Goal: Use online tool/utility: Use online tool/utility

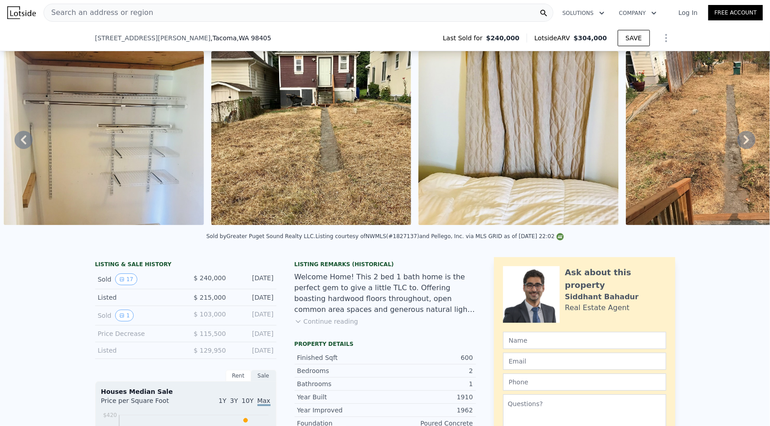
scroll to position [48, 0]
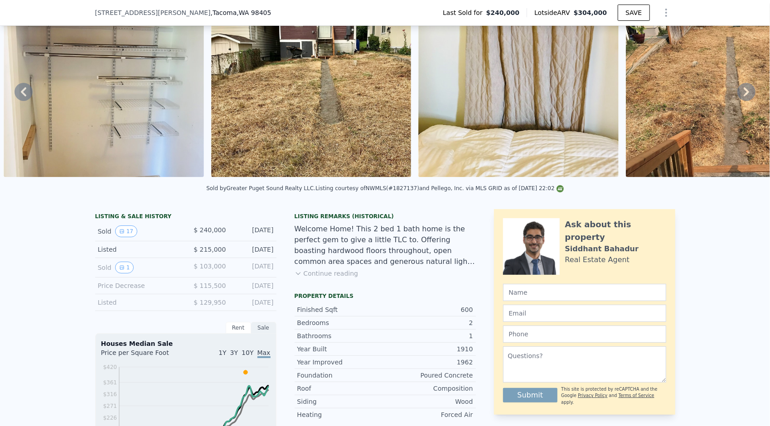
click at [319, 278] on button "Continue reading" at bounding box center [327, 273] width 64 height 9
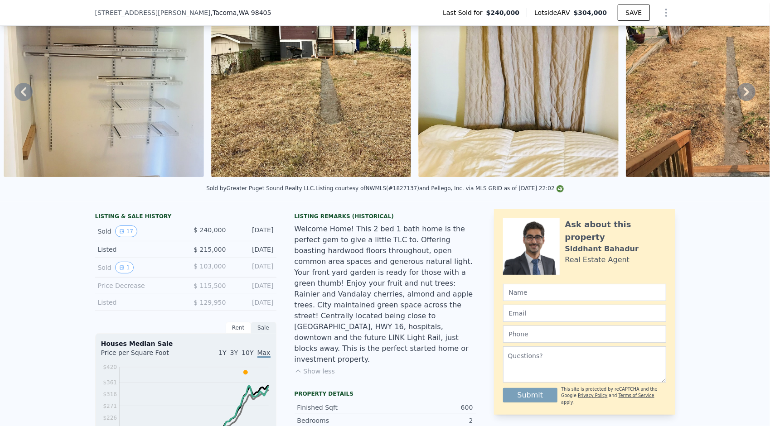
click at [397, 192] on div "Listing courtesy of NWMLS (#1827137) and Pellego, Inc. via MLS GRID as of 09/17…" at bounding box center [439, 188] width 248 height 6
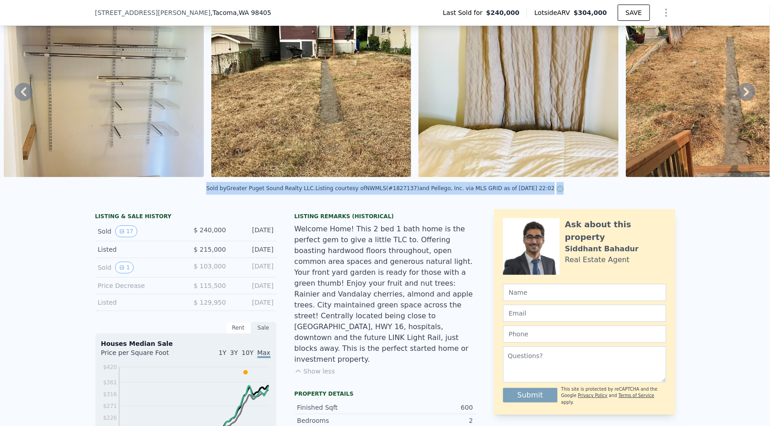
click at [397, 192] on div "Listing courtesy of NWMLS (#1827137) and Pellego, Inc. via MLS GRID as of 09/17…" at bounding box center [439, 188] width 248 height 6
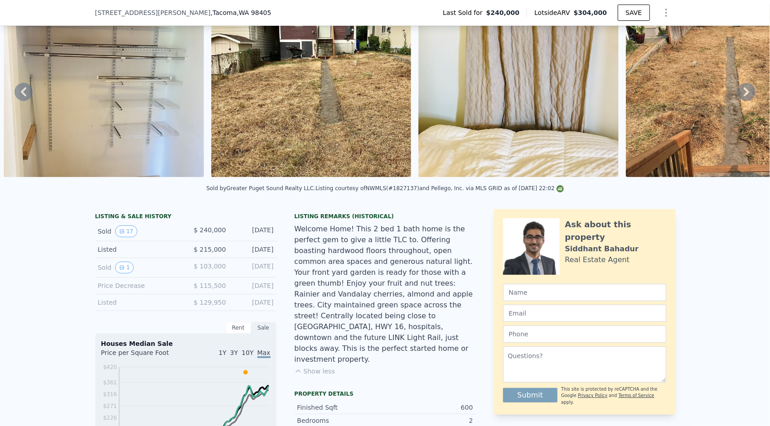
drag, startPoint x: 397, startPoint y: 194, endPoint x: 397, endPoint y: 212, distance: 18.6
click at [397, 192] on div "Listing courtesy of NWMLS (#1827137) and Pellego, Inc. via MLS GRID as of 09/17…" at bounding box center [439, 188] width 248 height 6
copy div "1827137"
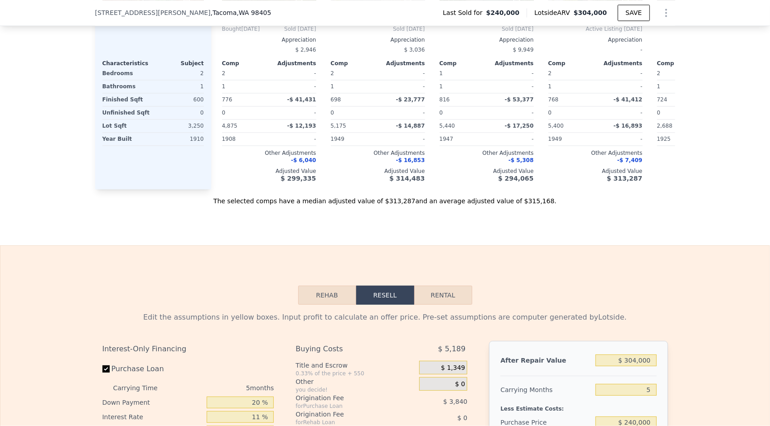
scroll to position [1406, 0]
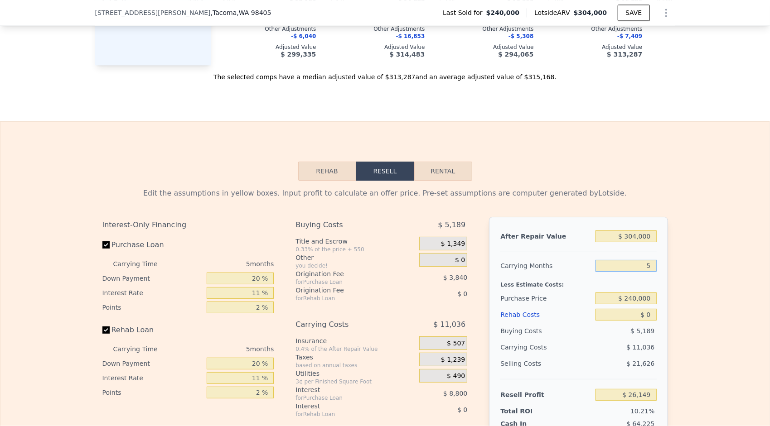
click at [650, 260] on input "5" at bounding box center [626, 266] width 61 height 12
drag, startPoint x: 650, startPoint y: 241, endPoint x: 632, endPoint y: 248, distance: 19.4
click at [632, 258] on div "5" at bounding box center [626, 266] width 61 height 16
type input "7"
type input "$ 21,735"
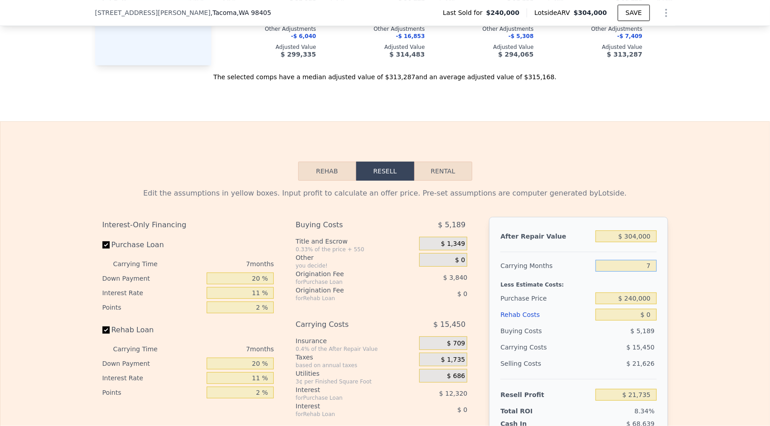
type input "7"
drag, startPoint x: 647, startPoint y: 274, endPoint x: 622, endPoint y: 291, distance: 29.8
click at [622, 291] on div "After Repair Value $ 304,000 Carrying Months 7 Less Estimate Costs: Purchase Pr…" at bounding box center [578, 343] width 179 height 252
type input "$ 220,000"
click at [670, 316] on div "Edit the assumptions in yellow boxes. Input profit to calculate an offer price.…" at bounding box center [385, 349] width 580 height 337
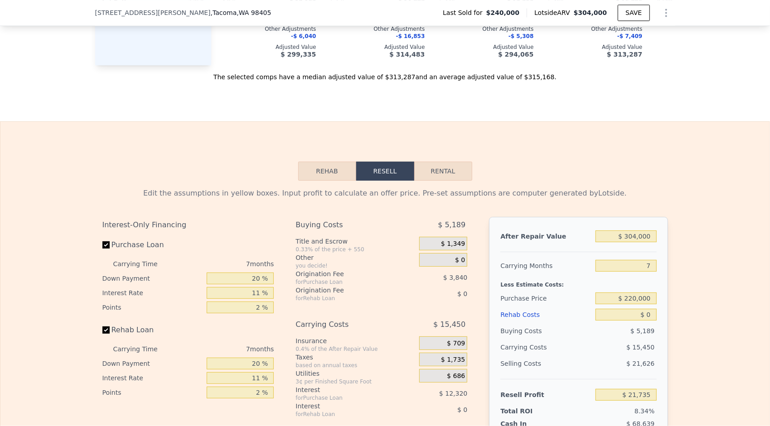
type input "$ 43,150"
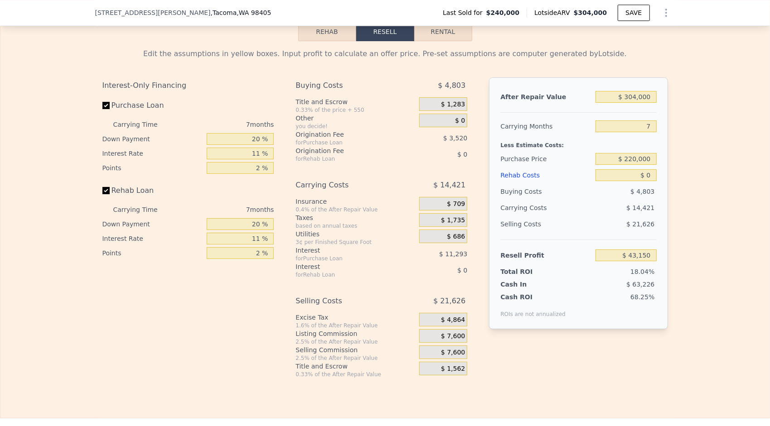
scroll to position [1552, 0]
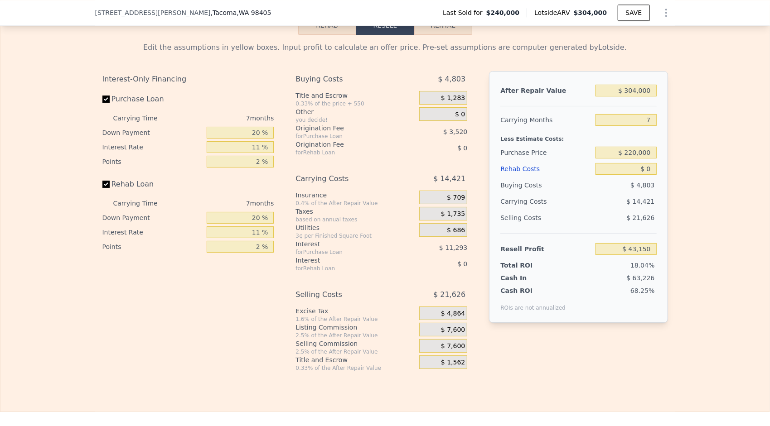
click at [456, 343] on span "$ 7,600" at bounding box center [453, 347] width 24 height 8
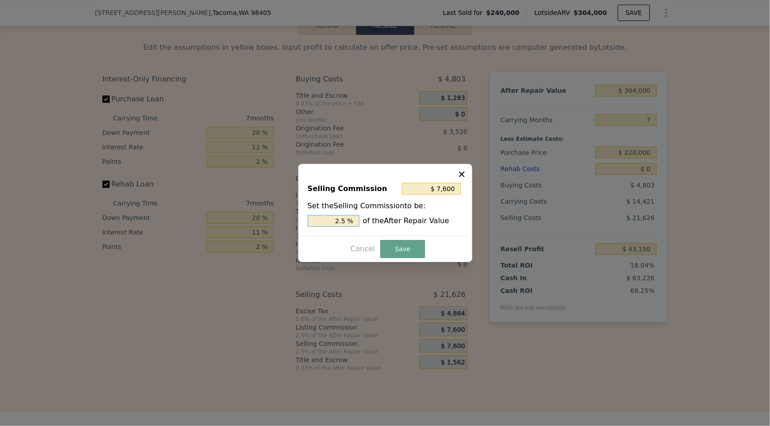
click at [338, 223] on input "2.5 %" at bounding box center [334, 221] width 52 height 12
type input "$ 1,520"
type input "0.5 %"
click at [402, 247] on button "Save" at bounding box center [402, 249] width 44 height 18
type input "$ 49,230"
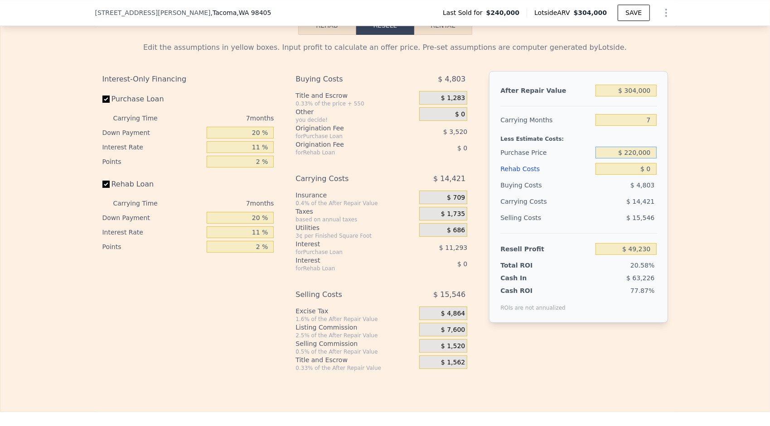
drag, startPoint x: 648, startPoint y: 129, endPoint x: 626, endPoint y: 128, distance: 21.8
click at [626, 147] on input "$ 220,000" at bounding box center [626, 153] width 61 height 12
type input "$ 35,000"
click at [679, 182] on div "Edit the assumptions in yellow boxes. Input profit to calculate an offer price.…" at bounding box center [384, 203] width 769 height 337
type input "$ 247,298"
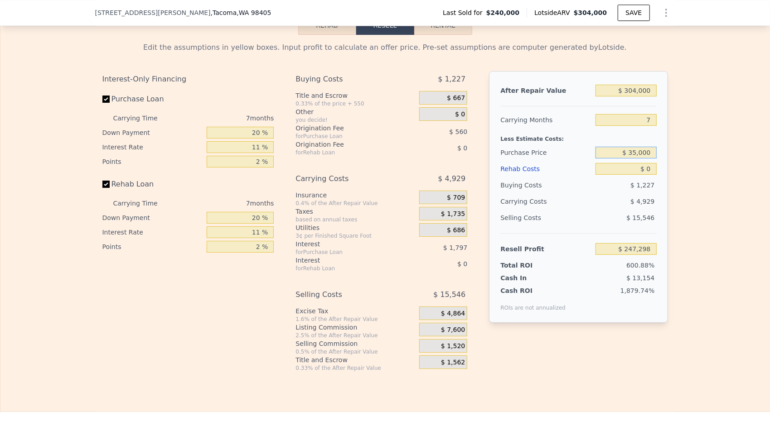
drag, startPoint x: 648, startPoint y: 127, endPoint x: 627, endPoint y: 129, distance: 21.4
click at [627, 147] on input "$ 35,000" at bounding box center [626, 153] width 61 height 12
click at [628, 147] on input "$ 35,000" at bounding box center [626, 153] width 61 height 12
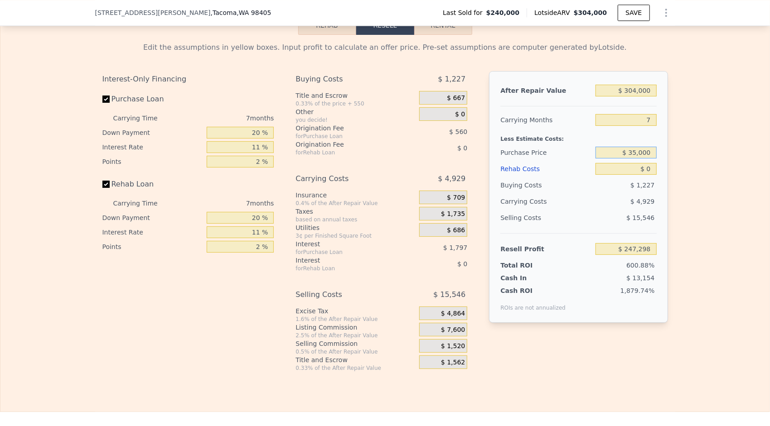
click at [628, 147] on input "$ 35,000" at bounding box center [626, 153] width 61 height 12
type input "$ 210,000"
type input "$ 59,935"
click at [644, 163] on input "$ 0" at bounding box center [626, 169] width 61 height 12
type input "$ 3"
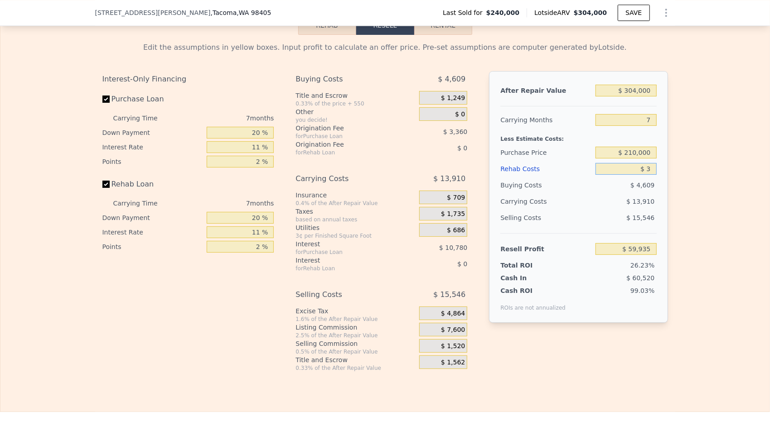
type input "$ 59,932"
type input "$ 35"
type input "$ 59,899"
type input "$ 350"
type input "$ 59,558"
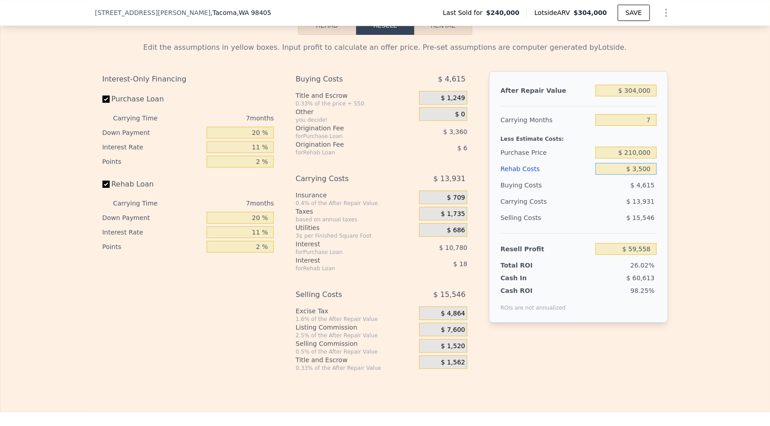
type input "$ 35,000"
type input "$ 22,576"
type input "$ 35,000"
click at [667, 183] on div "Edit the assumptions in yellow boxes. Input profit to calculate an offer price.…" at bounding box center [385, 203] width 580 height 337
click at [634, 85] on input "$ 304,000" at bounding box center [626, 91] width 61 height 12
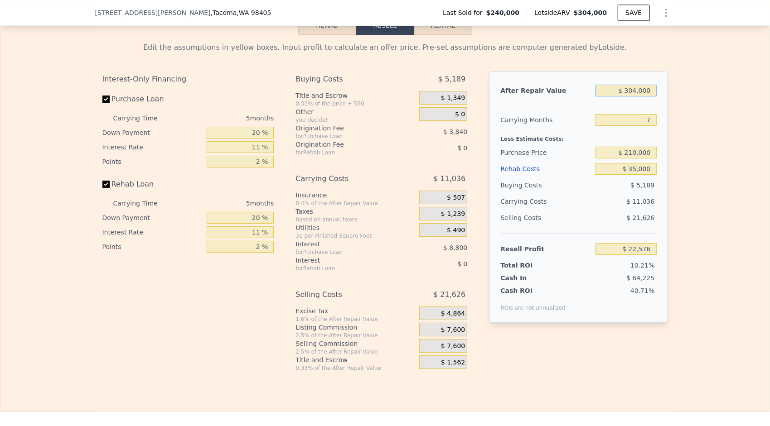
type input "5"
type input "$ 0"
type input "$ 26,149"
drag, startPoint x: 637, startPoint y: 67, endPoint x: 626, endPoint y: 70, distance: 11.3
click at [626, 85] on input "$ 304,000" at bounding box center [626, 91] width 61 height 12
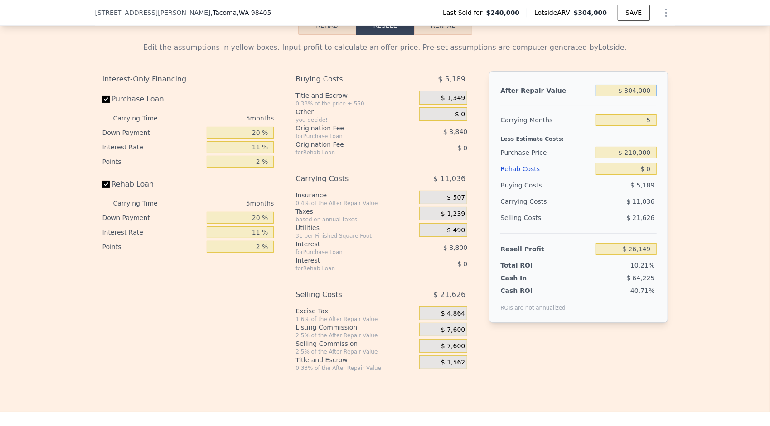
type input "$ 3,000"
type input "-$ 253,481"
type input "$ 32,000"
type input "-$ 226,540"
type input "$ 325,000"
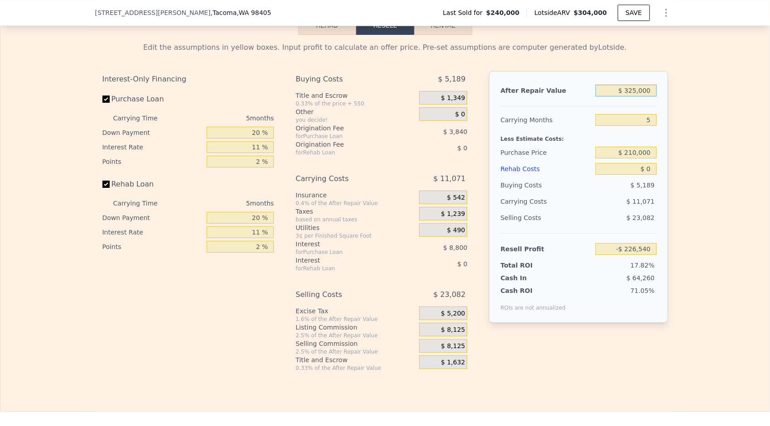
type input "$ 45,658"
type input "$ 325,000"
click at [644, 114] on input "5" at bounding box center [626, 120] width 61 height 12
type input "6"
type input "$ 43,444"
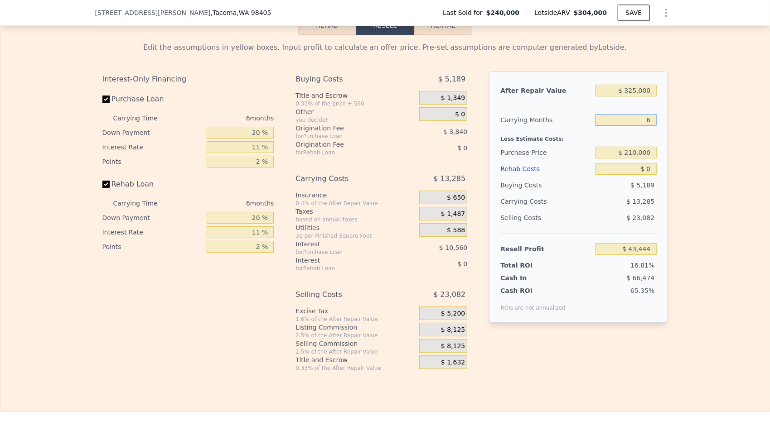
type input "6"
click at [643, 147] on input "$ 210,000" at bounding box center [626, 153] width 61 height 12
click at [682, 142] on div "Edit the assumptions in yellow boxes. Input profit to calculate an offer price.…" at bounding box center [384, 203] width 769 height 337
type input "$ 75,344"
click at [457, 343] on span "$ 8,125" at bounding box center [453, 347] width 24 height 8
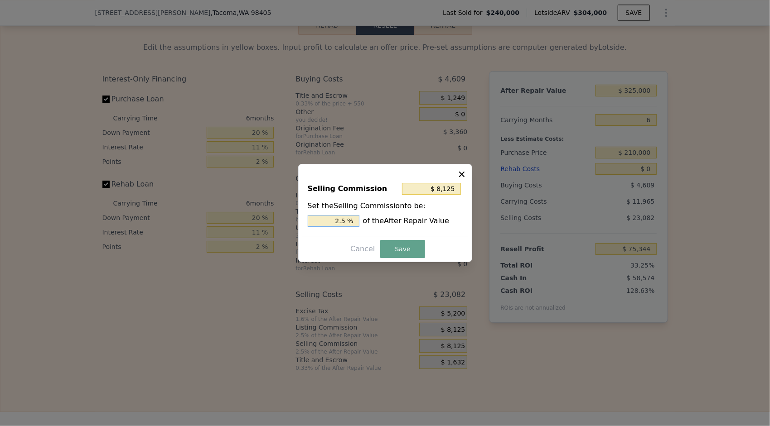
drag, startPoint x: 340, startPoint y: 219, endPoint x: 342, endPoint y: 228, distance: 8.4
click at [342, 228] on div "Selling Commission $ 8,125 Set the Selling Commission to be: 2.5 % of the After…" at bounding box center [385, 205] width 166 height 61
type input "$ 1,625"
type input "0.5 %"
click at [394, 246] on button "Save" at bounding box center [402, 249] width 44 height 18
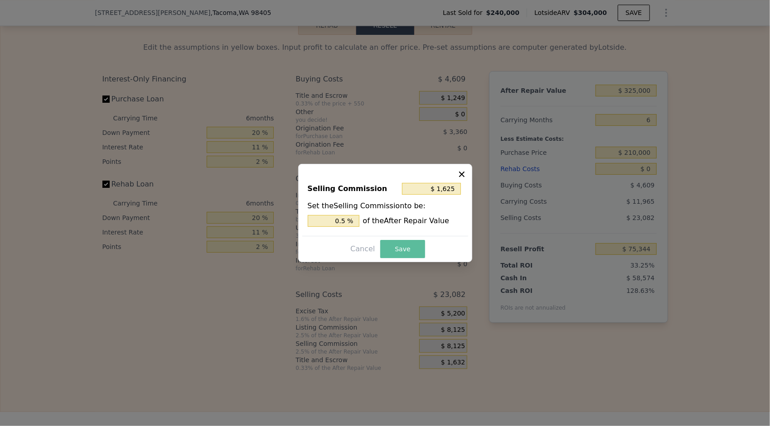
type input "$ 81,844"
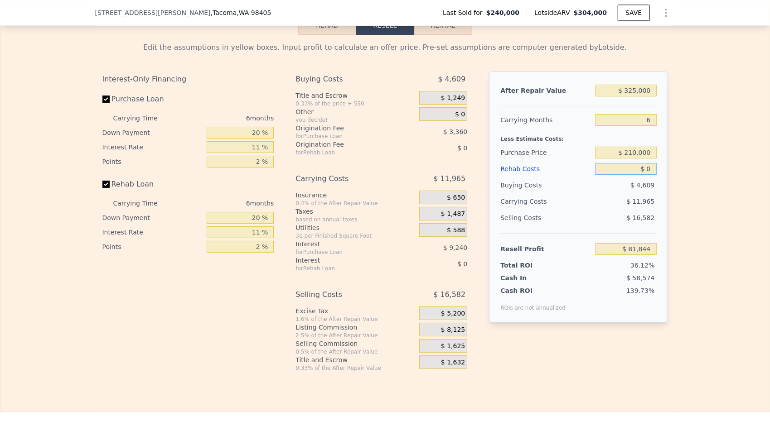
drag, startPoint x: 649, startPoint y: 146, endPoint x: 644, endPoint y: 151, distance: 6.7
click at [644, 161] on div "$ 0" at bounding box center [626, 169] width 61 height 16
type input "$ 3"
type input "$ 81,841"
type input "$ 35"
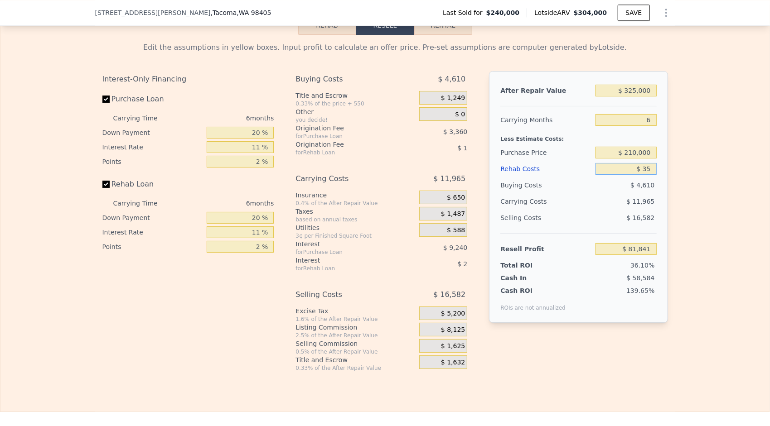
type input "$ 81,808"
type input "$ 350"
type input "$ 81,470"
type input "$ 35,000"
type input "$ 44,742"
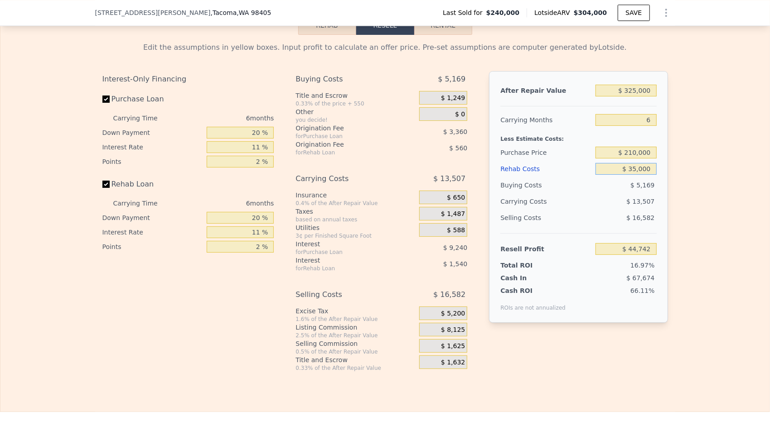
type input "$ 35,000"
click at [664, 174] on div "Edit the assumptions in yellow boxes. Input profit to calculate an offer price.…" at bounding box center [385, 203] width 580 height 337
drag, startPoint x: 634, startPoint y: 127, endPoint x: 629, endPoint y: 131, distance: 6.8
click at [629, 147] on input "$ 210,000" at bounding box center [626, 153] width 61 height 12
type input "$ 200,000"
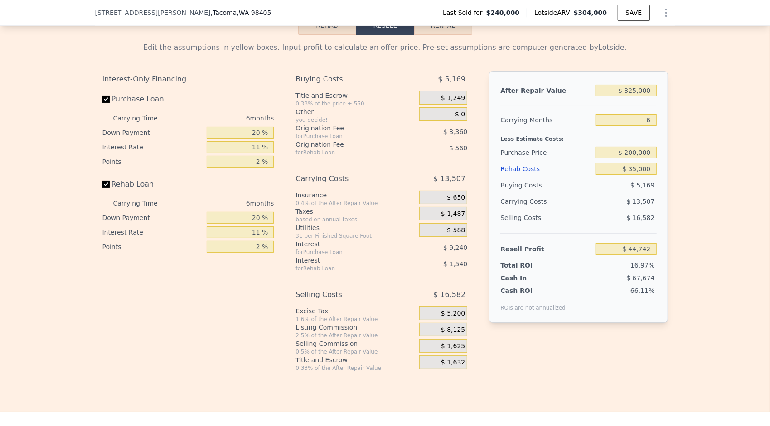
click at [664, 158] on div "Edit the assumptions in yellow boxes. Input profit to calculate an offer price.…" at bounding box center [385, 203] width 580 height 337
type input "$ 55,373"
type input "$ 304,000"
type input "5"
type input "$ 0"
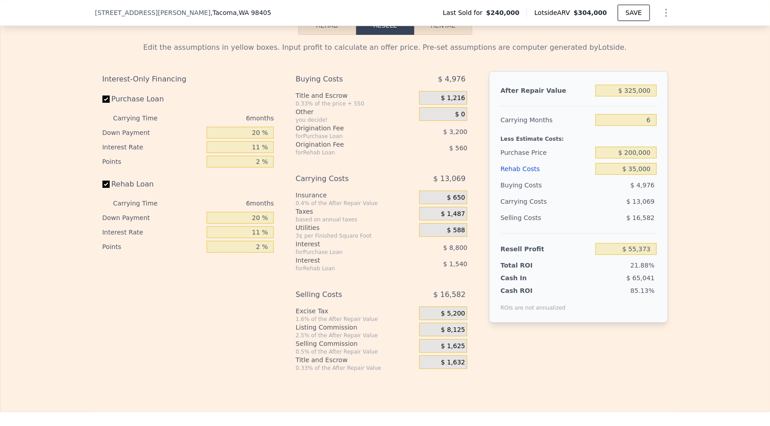
type input "$ 26,149"
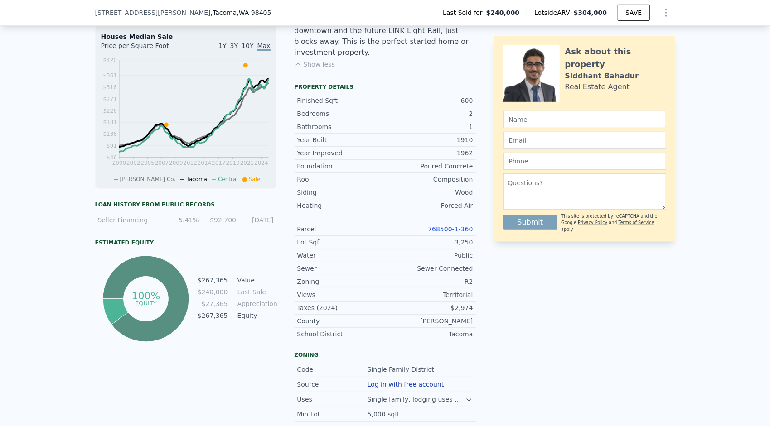
scroll to position [0, 0]
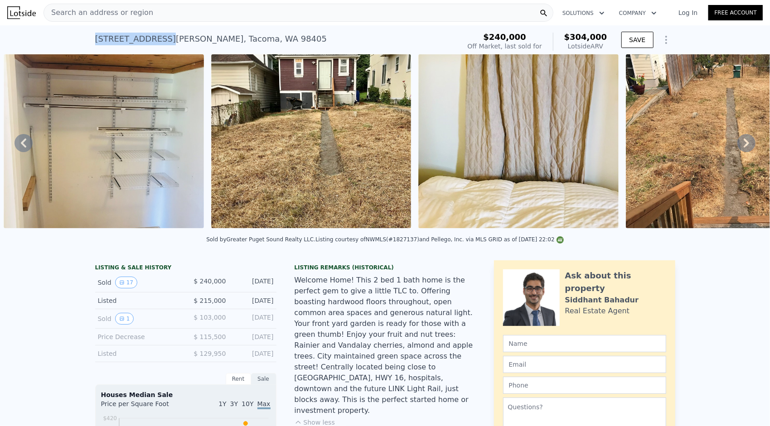
drag, startPoint x: 92, startPoint y: 35, endPoint x: 154, endPoint y: 40, distance: 62.3
click at [154, 40] on div "1923 S Ainsworth Ave , Tacoma , WA 98405" at bounding box center [211, 39] width 232 height 13
drag, startPoint x: 154, startPoint y: 40, endPoint x: 143, endPoint y: 44, distance: 11.2
copy div "1923 S Ainsworth"
click at [142, 15] on div "Search an address or region" at bounding box center [299, 13] width 510 height 18
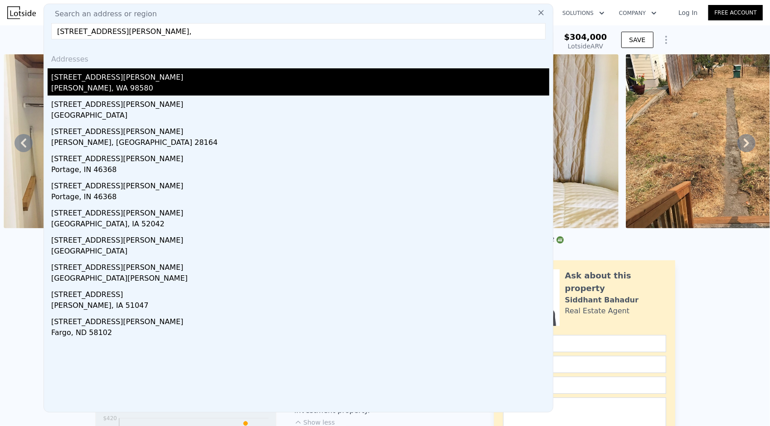
type input "303 Peterson St S,"
click at [116, 82] on div "303 Peterson St S" at bounding box center [300, 75] width 498 height 15
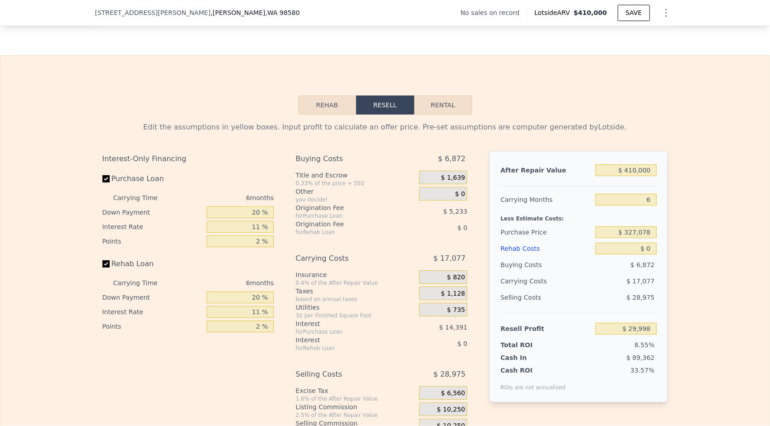
scroll to position [1235, 0]
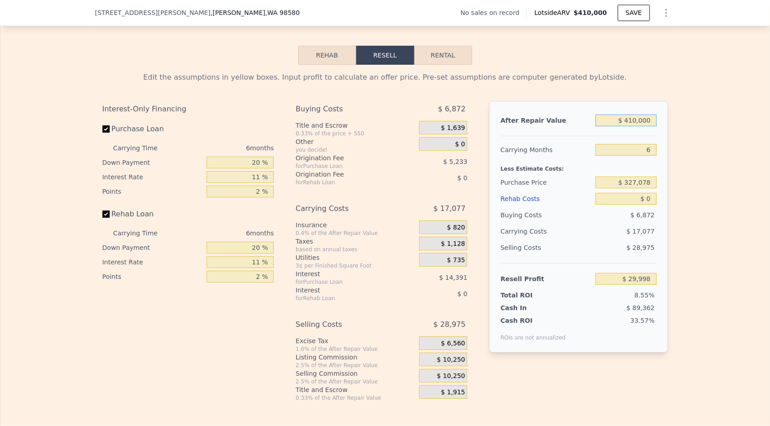
click at [650, 126] on input "$ 410,000" at bounding box center [626, 121] width 61 height 12
click at [665, 146] on div "Edit the assumptions in yellow boxes. Input profit to calculate an offer price.…" at bounding box center [385, 233] width 580 height 337
drag, startPoint x: 649, startPoint y: 194, endPoint x: 625, endPoint y: 200, distance: 24.0
click at [625, 191] on div "$ 327,078" at bounding box center [626, 182] width 61 height 16
type input "$ 3"
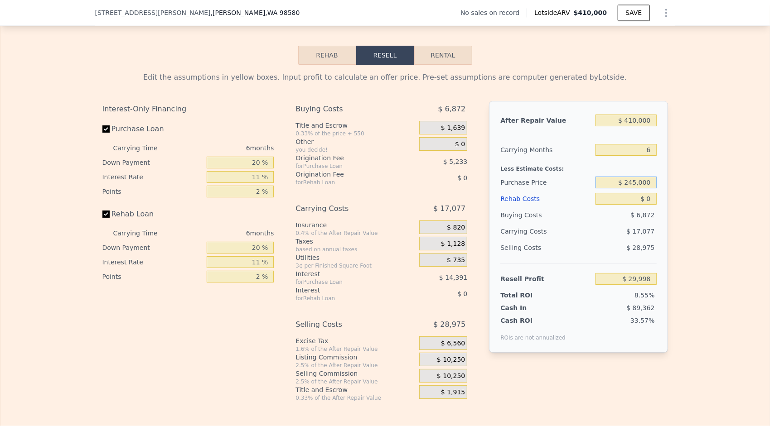
type input "$ 245,000"
click at [674, 250] on div "Edit the assumptions in yellow boxes. Input profit to calculate an offer price.…" at bounding box center [384, 233] width 769 height 337
type input "$ 117,274"
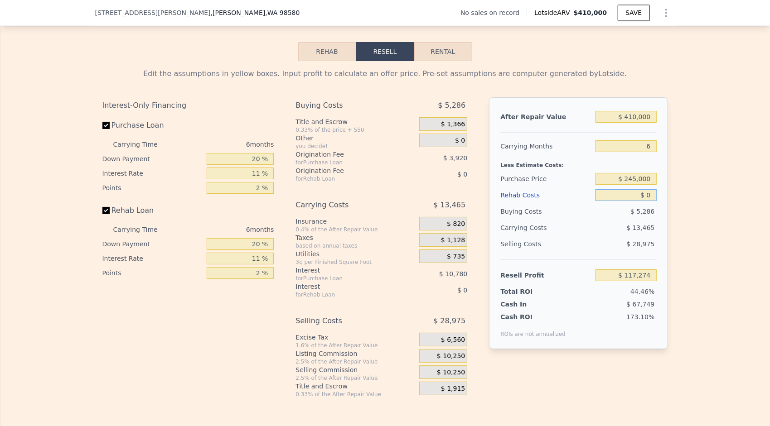
drag, startPoint x: 649, startPoint y: 205, endPoint x: 643, endPoint y: 211, distance: 8.4
click at [643, 201] on input "$ 0" at bounding box center [626, 195] width 61 height 12
type input "$ 50"
type input "$ 117,223"
type input "$ 0"
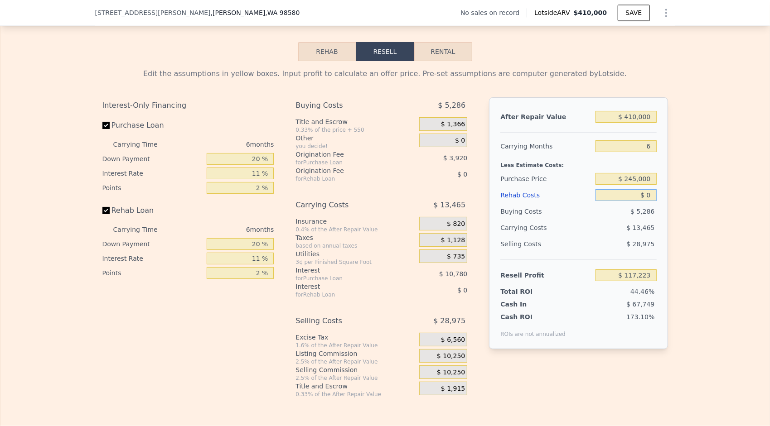
type input "$ 117,274"
type input "$ 70"
type input "$ 117,197"
type input "$ 750"
type input "$ 116,476"
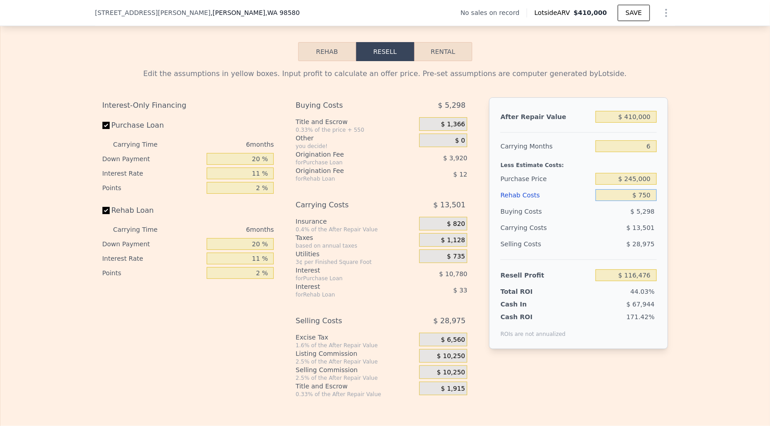
type input "$ 7,500"
type input "$ 109,324"
type input "$ 750,000"
type input "-$ 677,726"
type input "$ 75,000"
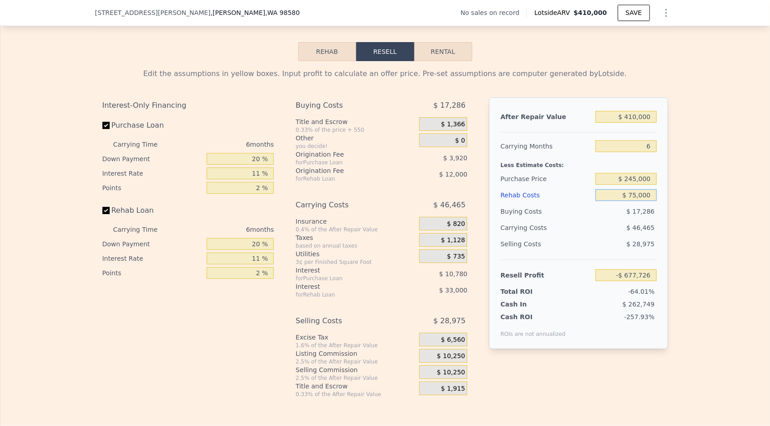
type input "$ 37,774"
type input "$ 75,000"
click at [685, 278] on div "Edit the assumptions in yellow boxes. Input profit to calculate an offer price.…" at bounding box center [384, 229] width 769 height 337
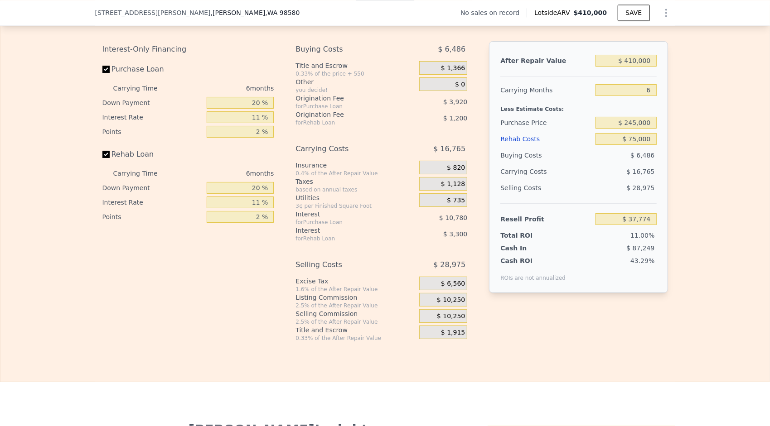
click at [454, 321] on span "$ 10,250" at bounding box center [451, 317] width 28 height 8
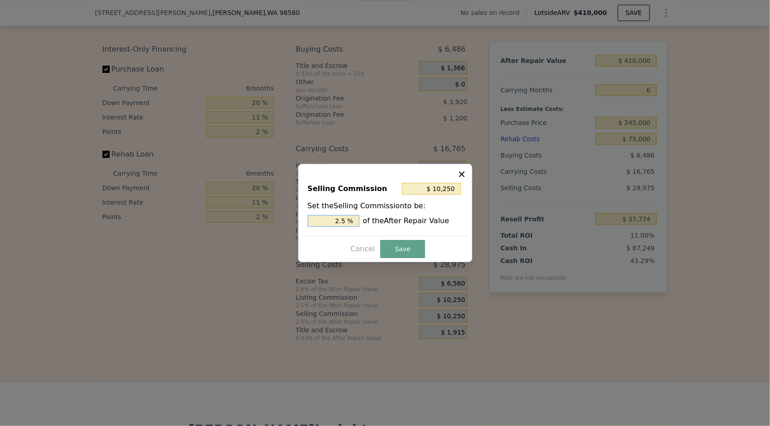
drag, startPoint x: 342, startPoint y: 222, endPoint x: 291, endPoint y: 244, distance: 55.2
click at [291, 244] on div "​ Selling Commission $ 10,250 Set the Selling Commission to be: 2.5 % of the Af…" at bounding box center [385, 213] width 770 height 426
type input "$ 2,050"
type input "0.5 %"
click at [394, 252] on button "Save" at bounding box center [402, 249] width 44 height 18
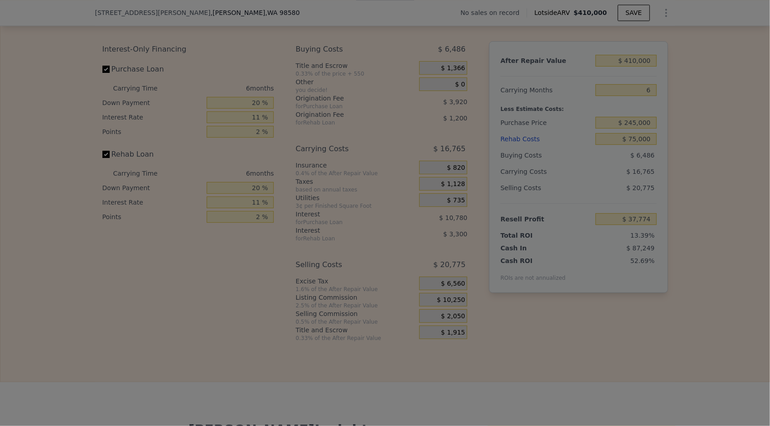
type input "$ 45,974"
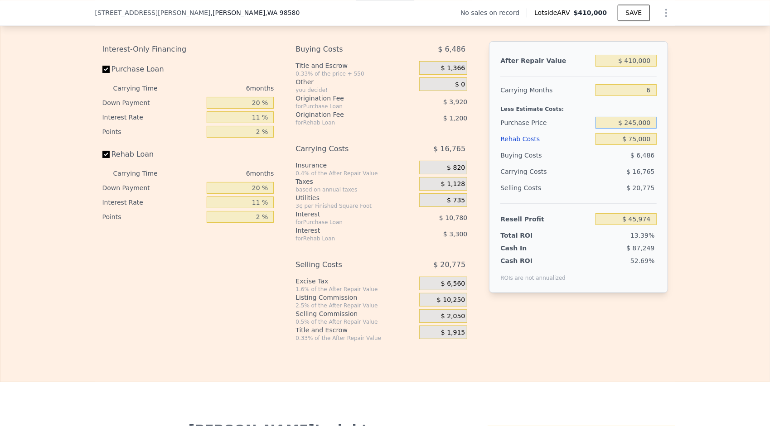
drag, startPoint x: 647, startPoint y: 134, endPoint x: 626, endPoint y: 135, distance: 21.3
click at [626, 129] on input "$ 245,000" at bounding box center [626, 123] width 61 height 12
type input "$ 0"
drag, startPoint x: 648, startPoint y: 151, endPoint x: 630, endPoint y: 150, distance: 18.6
click at [630, 145] on input "$ 75,000" at bounding box center [626, 139] width 61 height 12
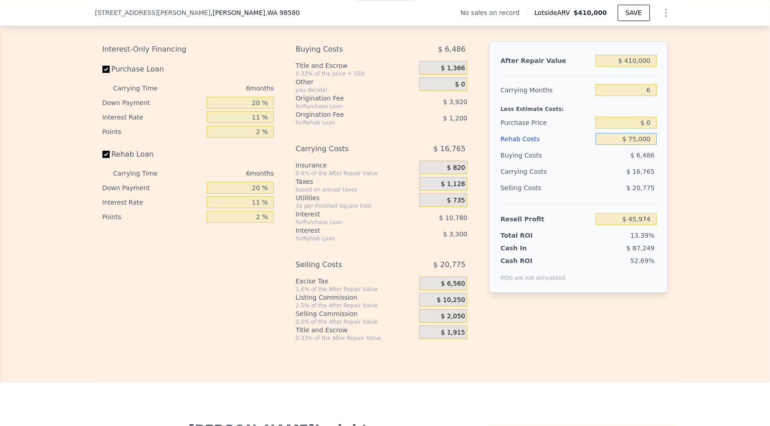
type input "$ 2"
type input "$ 245,000"
type input "$ 26"
type input "$ 125,448"
type input "$ 260"
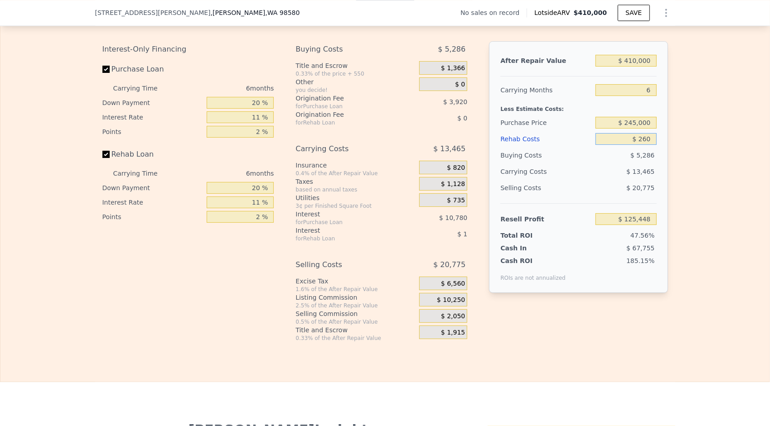
type input "$ 125,198"
type input "$ 2,600"
type input "$ 122,718"
type input "$ 26,000"
type input "$ 97,912"
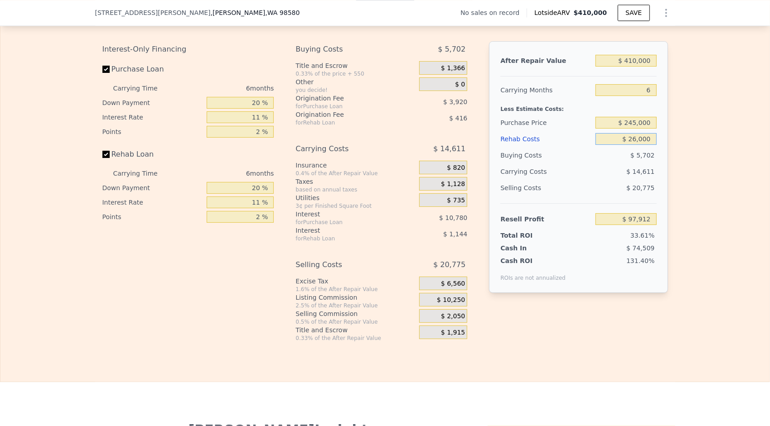
type input "$ 260,000"
type input "-$ 150,128"
type input "$ 260,000"
click at [670, 166] on div "Edit the assumptions in yellow boxes. Input profit to calculate an offer price.…" at bounding box center [385, 173] width 580 height 337
drag, startPoint x: 648, startPoint y: 135, endPoint x: 626, endPoint y: 132, distance: 21.9
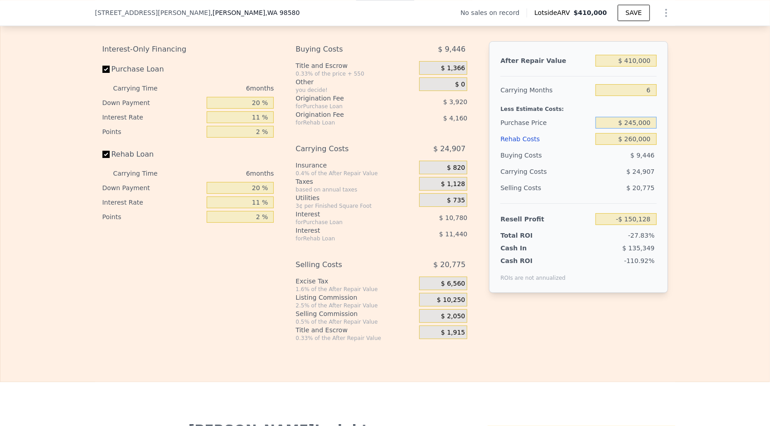
click at [626, 129] on input "$ 245,000" at bounding box center [626, 123] width 61 height 12
click at [676, 157] on div "Edit the assumptions in yellow boxes. Input profit to calculate an offer price.…" at bounding box center [384, 173] width 769 height 337
click at [644, 129] on input "$ 0" at bounding box center [626, 123] width 61 height 12
type input "$ 5"
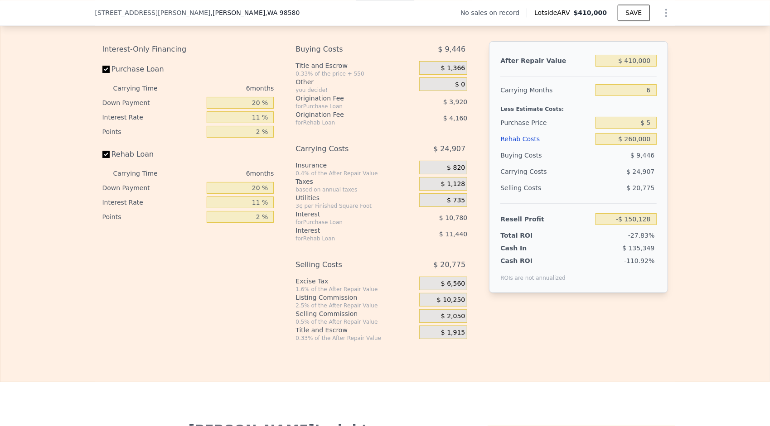
type input "$ 110,385"
click at [662, 160] on div "After Repair Value $ 410,000 Carrying Months 6 Less Estimate Costs: Purchase Pr…" at bounding box center [578, 167] width 179 height 252
drag, startPoint x: 649, startPoint y: 138, endPoint x: 640, endPoint y: 140, distance: 9.5
click at [640, 131] on div "$ 5" at bounding box center [626, 123] width 61 height 16
type input "$ 90,000"
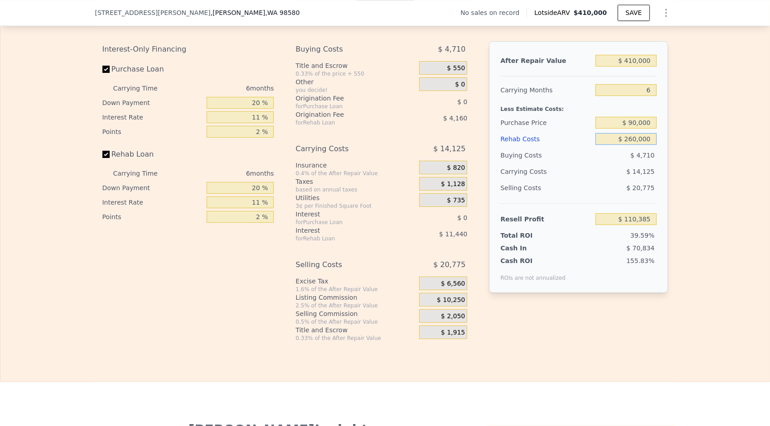
type input "$ 14,690"
drag, startPoint x: 648, startPoint y: 150, endPoint x: 625, endPoint y: 154, distance: 23.1
click at [625, 145] on input "$ 260,000" at bounding box center [626, 139] width 61 height 12
type input "$ 2"
type input "$ 290,290"
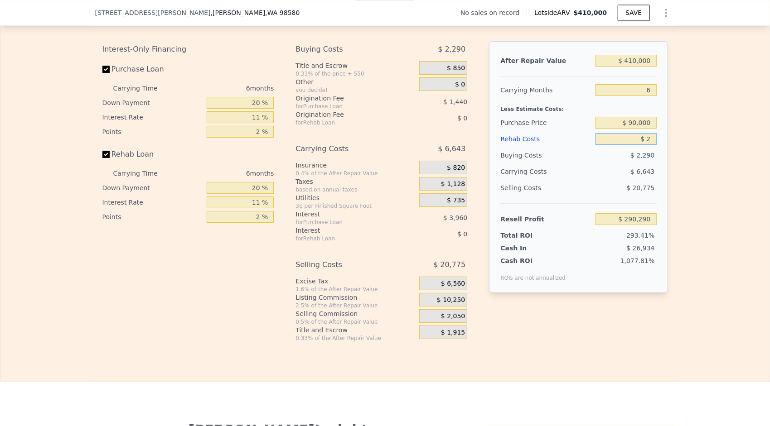
type input "$ 21"
type input "$ 290,271"
type input "$ 210"
type input "$ 290,067"
type input "$ 210,000"
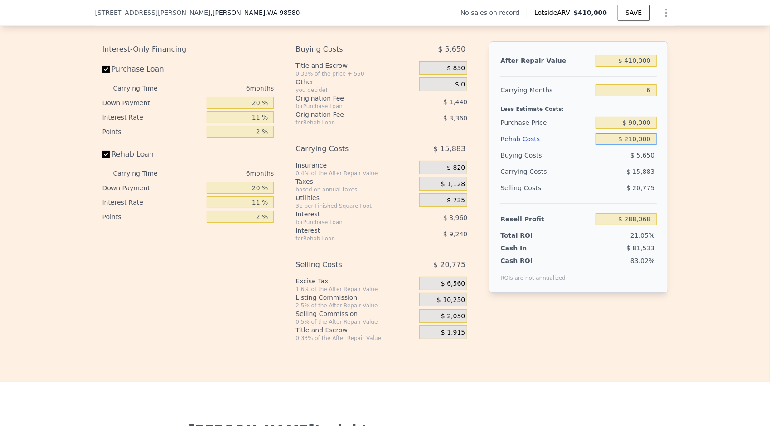
type input "$ 67,692"
click at [675, 194] on div "Edit the assumptions in yellow boxes. Input profit to calculate an offer price.…" at bounding box center [384, 173] width 769 height 337
type input "$ 0"
type input "$ 29,998"
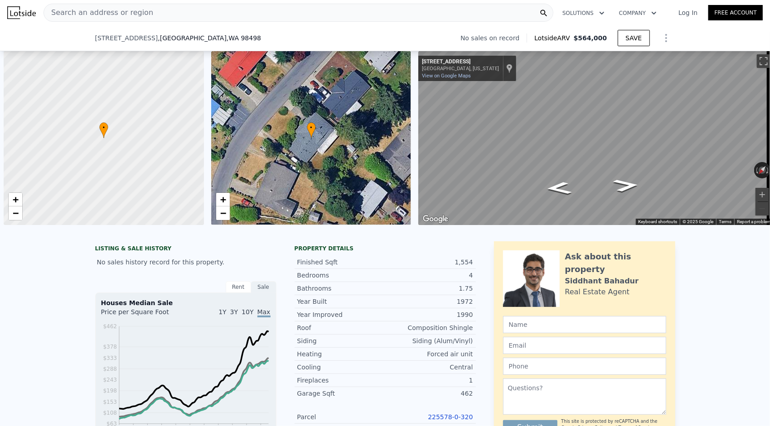
scroll to position [0, 4]
